Goal: Book appointment/travel/reservation

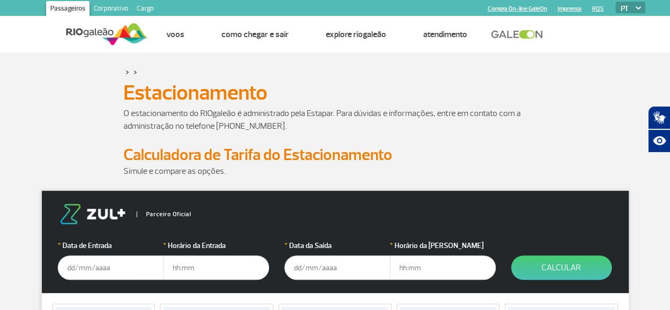
scroll to position [53, 0]
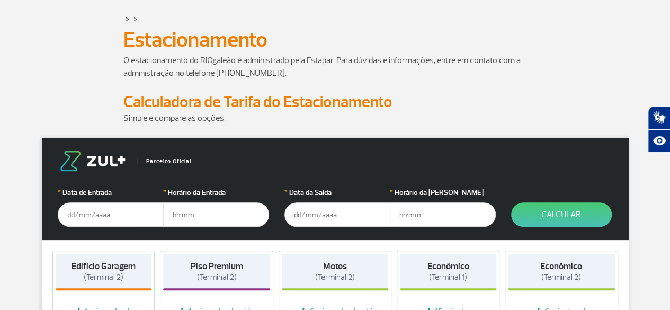
click at [120, 224] on input "text" at bounding box center [111, 214] width 106 height 24
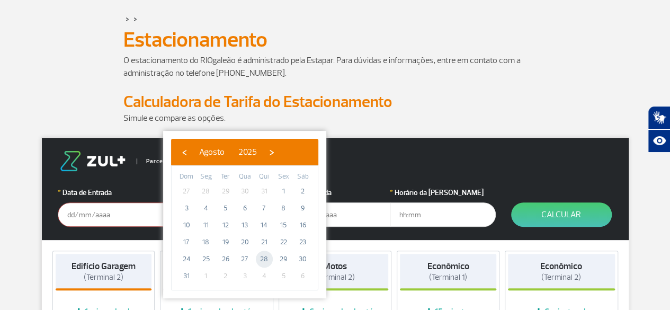
click at [269, 257] on span "28" at bounding box center [264, 258] width 17 height 17
type input "[DATE]"
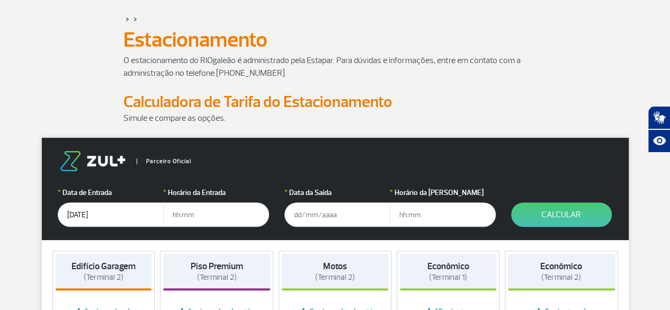
click at [199, 209] on input "text" at bounding box center [216, 214] width 106 height 24
click at [218, 215] on input "text" at bounding box center [216, 214] width 106 height 24
click at [196, 218] on input "text" at bounding box center [216, 214] width 106 height 24
type input "11:00"
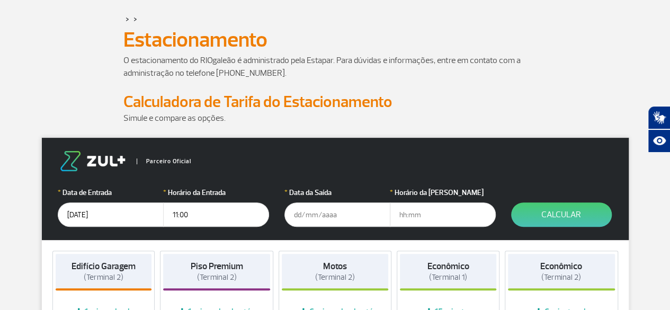
click at [349, 215] on input "text" at bounding box center [337, 214] width 106 height 24
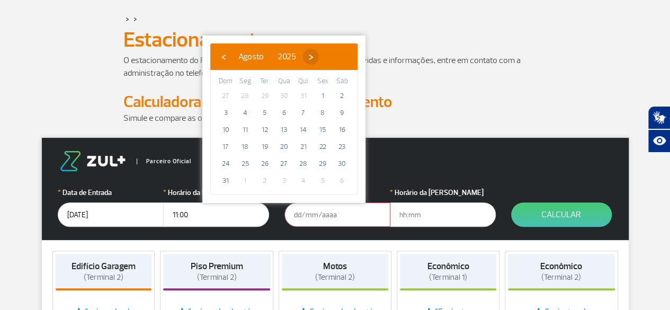
click at [319, 58] on span "›" at bounding box center [311, 57] width 16 height 16
click at [344, 96] on span "6" at bounding box center [342, 95] width 17 height 17
type input "[DATE]"
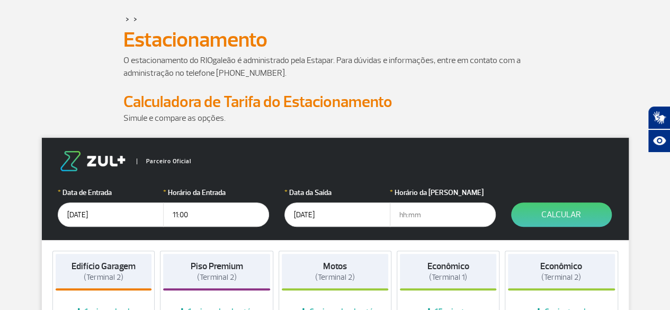
click at [429, 209] on input "text" at bounding box center [443, 214] width 106 height 24
type input "12:00"
click at [513, 233] on form "Parceiro Oficial * Data de Entrada [DATE] * Horário da Entrada 11:00 * Data da …" at bounding box center [335, 189] width 587 height 102
click at [402, 218] on input "12:00" at bounding box center [443, 214] width 106 height 24
click at [406, 218] on input "12:00" at bounding box center [443, 214] width 106 height 24
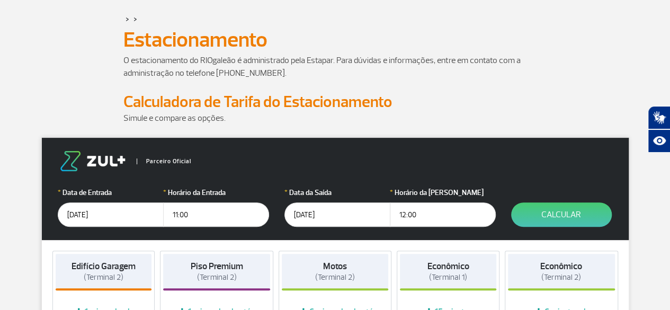
click at [451, 233] on form "Parceiro Oficial * Data de Entrada [DATE] * Horário da Entrada 11:00 * Data da …" at bounding box center [335, 189] width 587 height 102
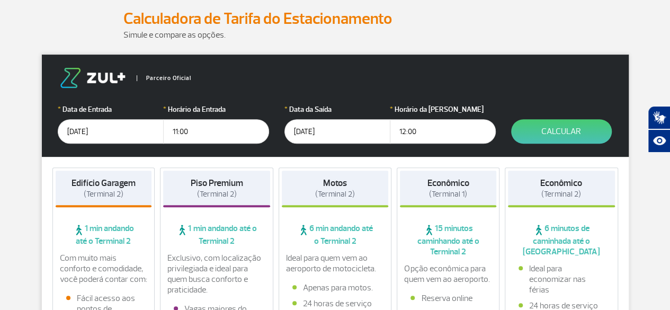
scroll to position [159, 0]
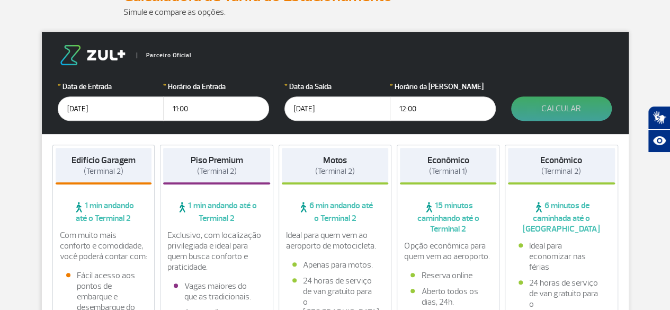
click at [581, 111] on button "Calcular" at bounding box center [561, 108] width 101 height 24
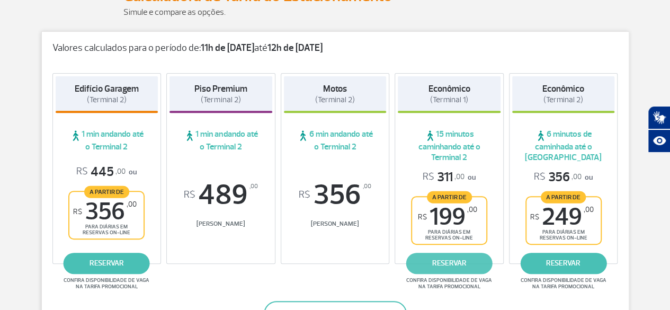
click at [466, 268] on link "reservar" at bounding box center [449, 263] width 86 height 21
